Goal: Transaction & Acquisition: Purchase product/service

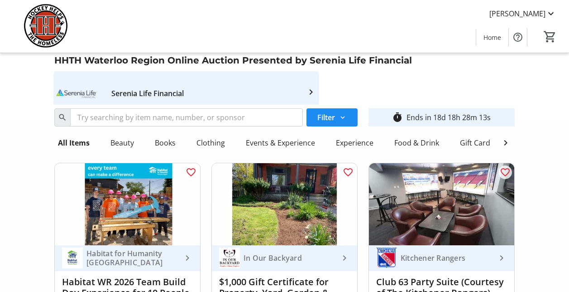
scroll to position [5752, 0]
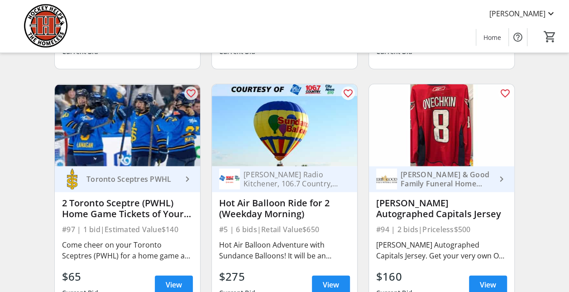
scroll to position [1087, 0]
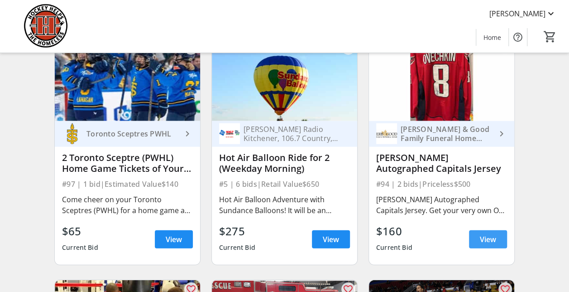
click at [490, 245] on span "View" at bounding box center [488, 239] width 16 height 11
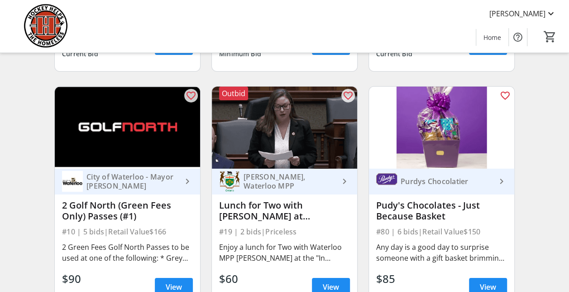
scroll to position [1540, 0]
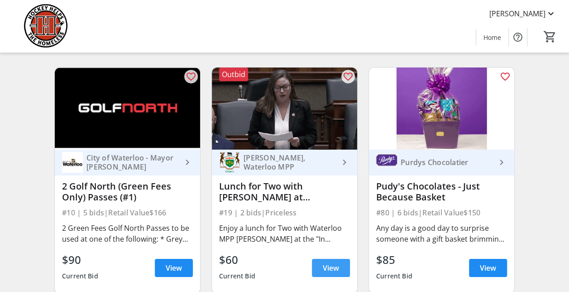
click at [337, 273] on span "View" at bounding box center [331, 267] width 16 height 11
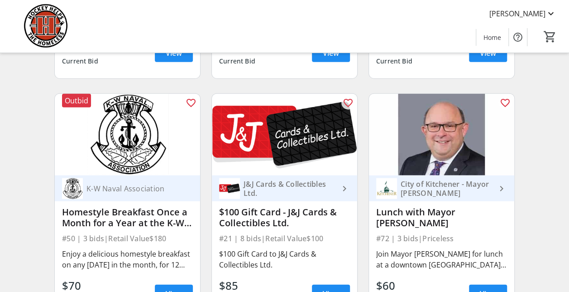
scroll to position [2763, 0]
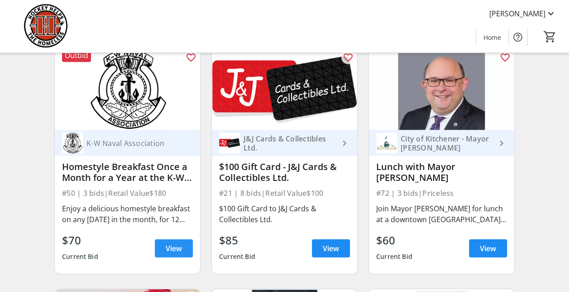
click at [178, 252] on span "View" at bounding box center [174, 248] width 16 height 11
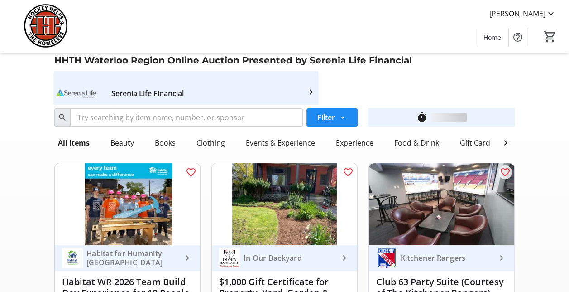
scroll to position [2763, 0]
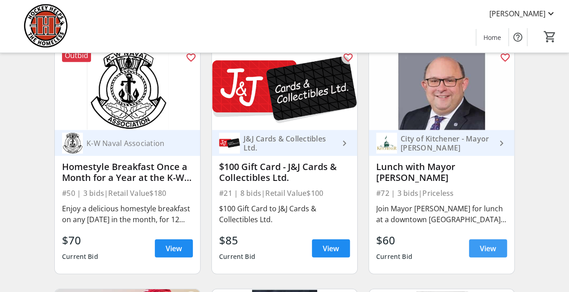
click at [482, 252] on span "View" at bounding box center [488, 248] width 16 height 11
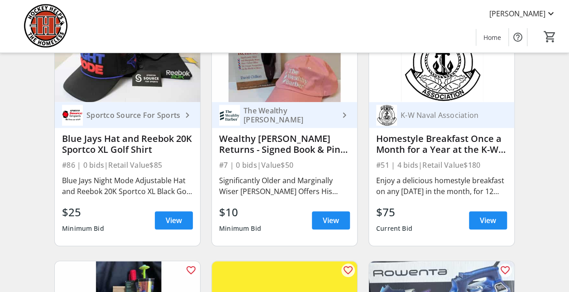
scroll to position [3805, 0]
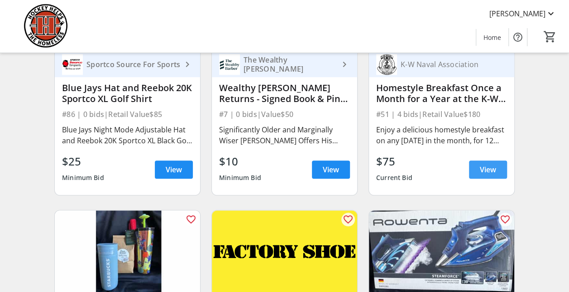
click at [486, 175] on span "View" at bounding box center [488, 169] width 16 height 11
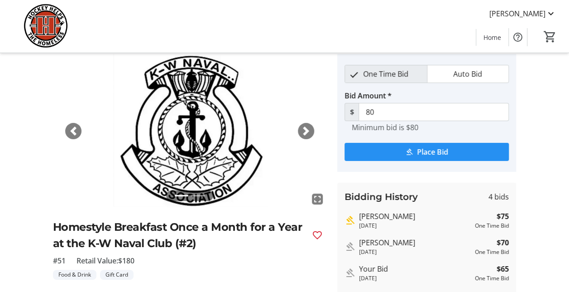
scroll to position [91, 0]
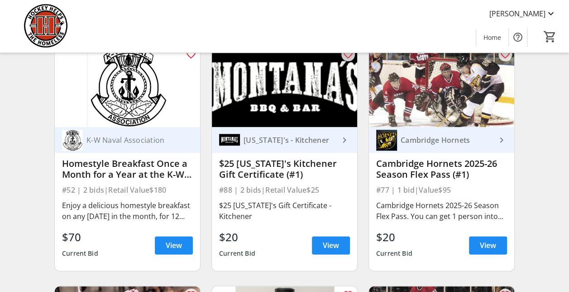
scroll to position [5707, 0]
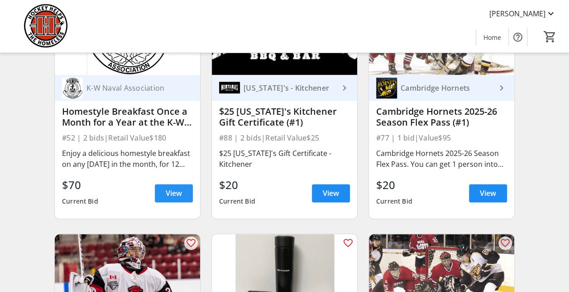
click at [184, 199] on span at bounding box center [174, 193] width 38 height 22
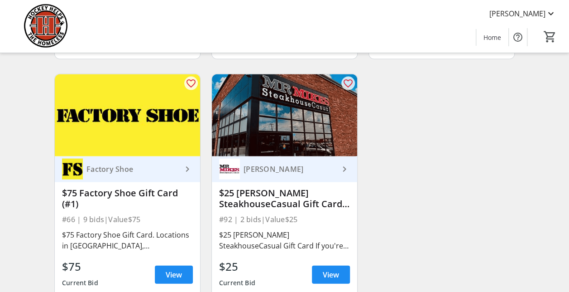
scroll to position [7806, 0]
